Goal: Task Accomplishment & Management: Use online tool/utility

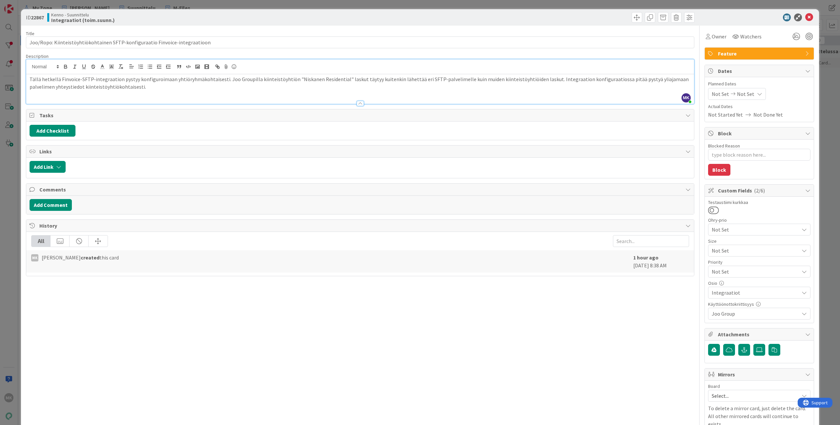
scroll to position [0, 178]
click at [168, 8] on div "ID 22867 Kenno - Suunnittelu Integraatiot (toim.suunn.) Title 76 / 128 Joo/Ropo…" at bounding box center [420, 212] width 840 height 425
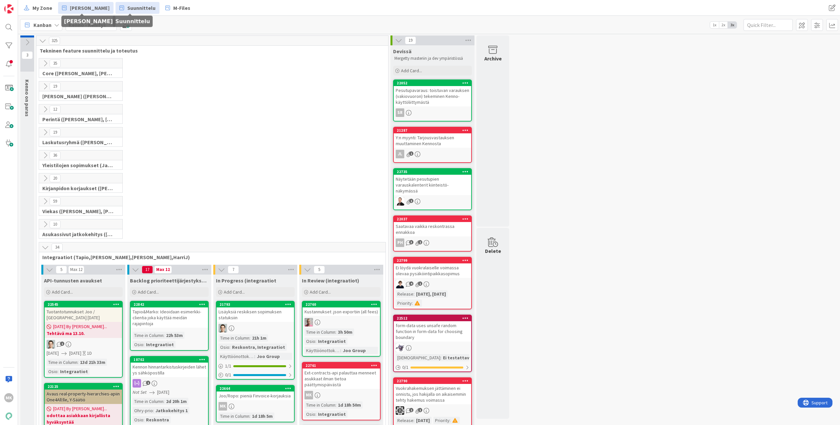
scroll to position [278, 0]
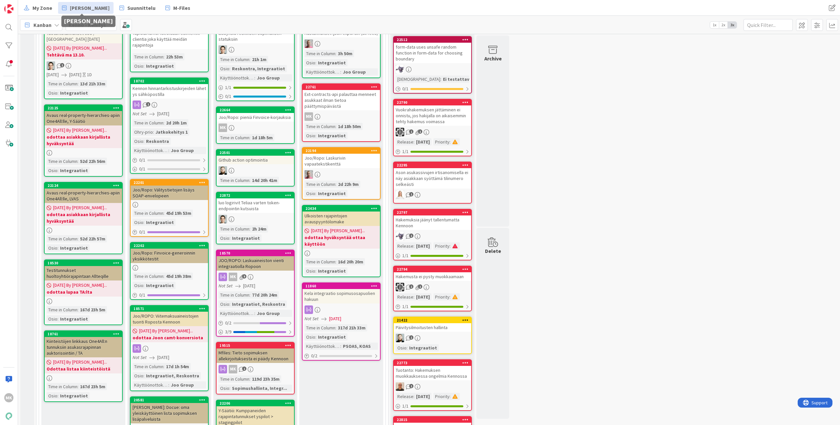
click at [252, 115] on div "Joo/Ropo: pieniä Finvoice-korjauksia" at bounding box center [255, 117] width 77 height 9
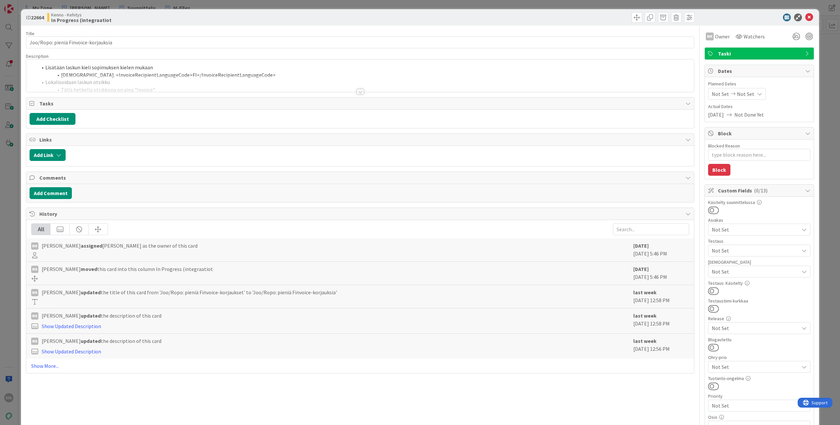
click at [236, 84] on div at bounding box center [360, 83] width 668 height 17
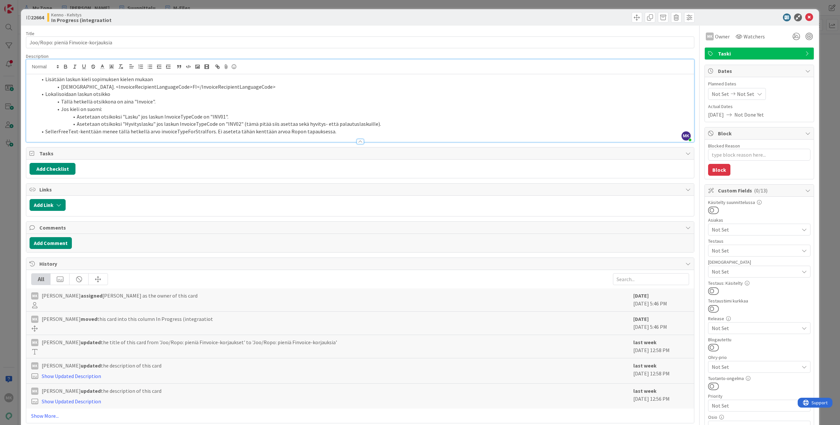
click at [344, 130] on li "SellerFreeText-kenttään menee tällä hetkellä arvo invoiceTypeForStralfors. Ei a…" at bounding box center [364, 132] width 654 height 8
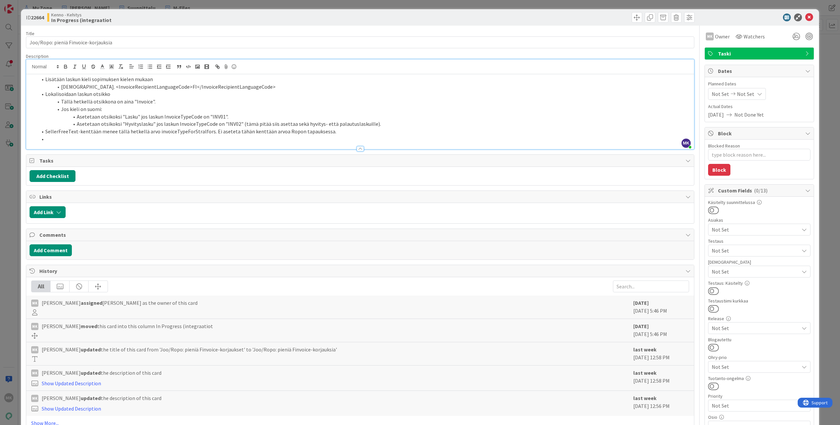
paste div
type textarea "x"
click at [313, 23] on div "ID 22664 Kenno - Kehitys In Progress (integraatiot" at bounding box center [420, 17] width 798 height 16
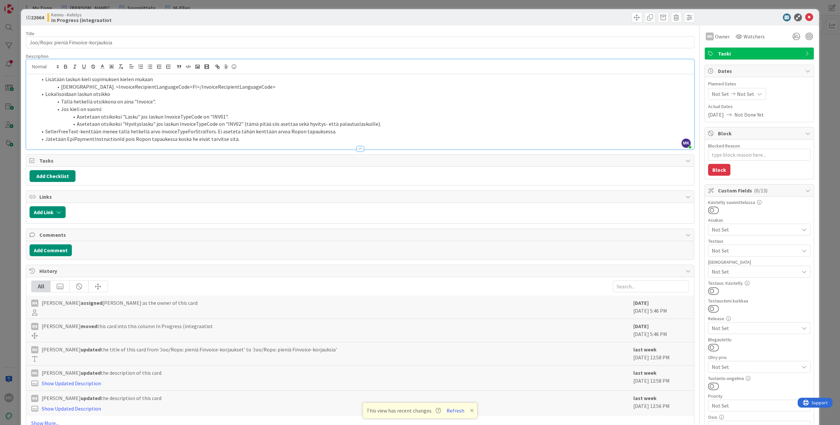
type textarea "x"
